Goal: Task Accomplishment & Management: Complete application form

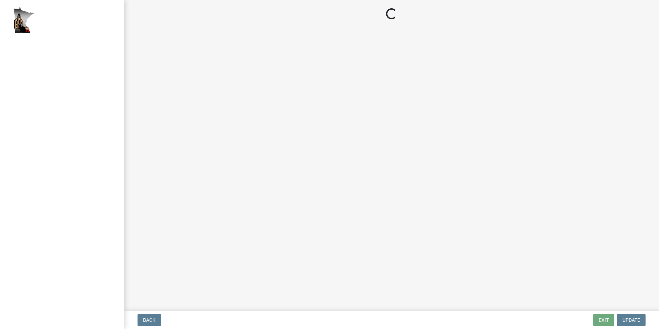
select select "2: 1"
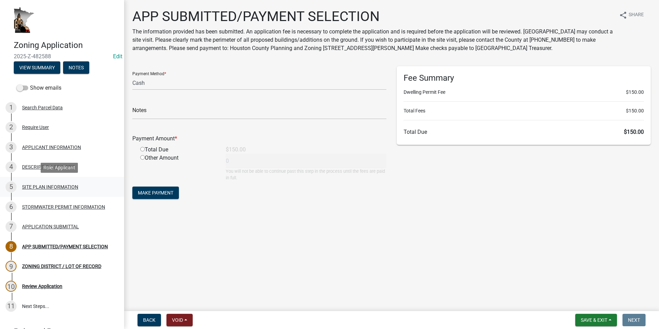
click at [40, 183] on div "5 SITE PLAN INFORMATION" at bounding box center [60, 186] width 108 height 11
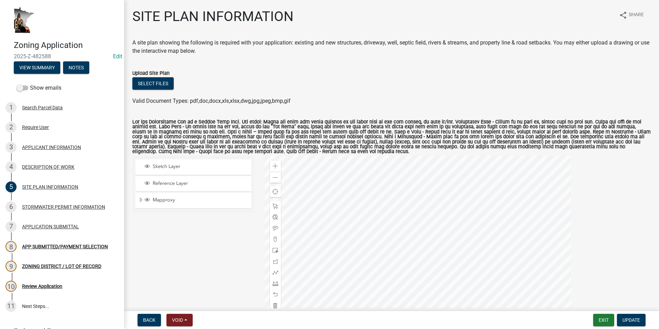
click at [338, 178] on div at bounding box center [418, 241] width 306 height 172
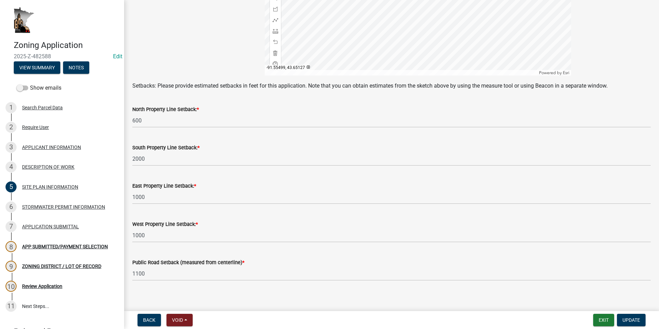
scroll to position [258, 0]
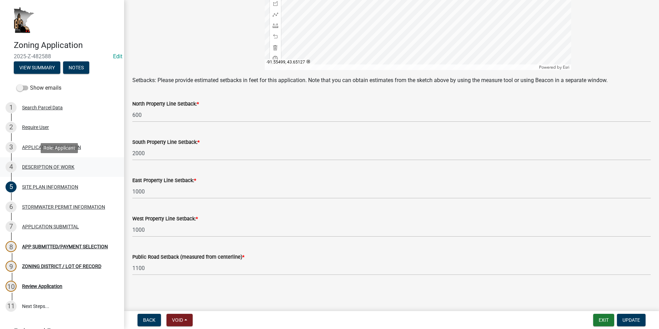
click at [40, 165] on div "DESCRIPTION OF WORK" at bounding box center [48, 166] width 52 height 5
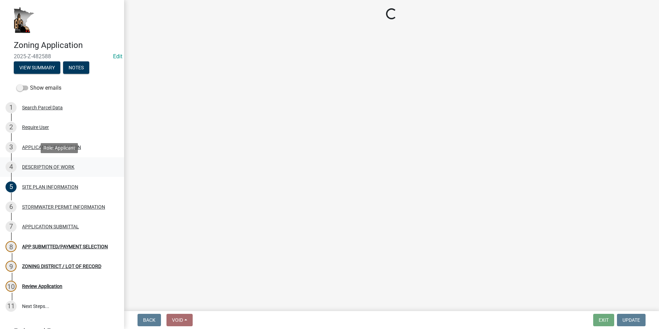
scroll to position [0, 0]
select select "1e8b9e39-32af-4c5f-bd41-70251607f6ea"
select select "ee49324e-6bbc-48fe-982e-4c2d7e8c1c0f"
select select "f9b7dd3b-3a38-45c4-aa8d-40d341efce99"
select select "07ce3bd5-44c8-48c7-a7da-ecbfde3ea753"
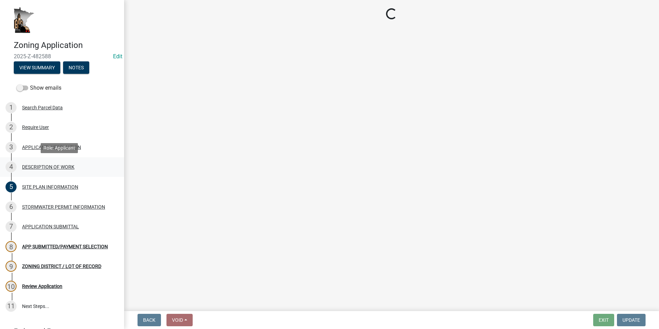
select select "865858fb-cec4-4771-ade1-629df977e661"
select select "c0af4bca-2ac9-43a4-954a-b6dfd2bb8fae"
select select "79149638-379e-4eb8-8707-a078303474c9"
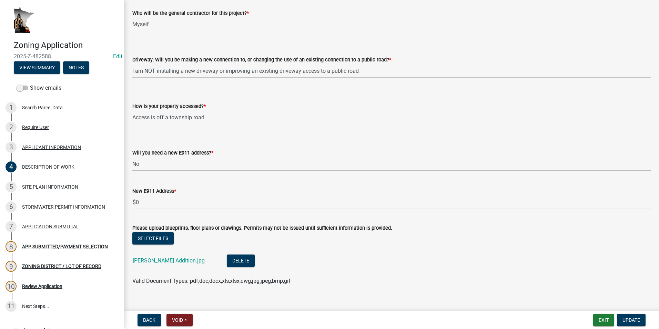
scroll to position [458, 0]
